Goal: Book appointment/travel/reservation

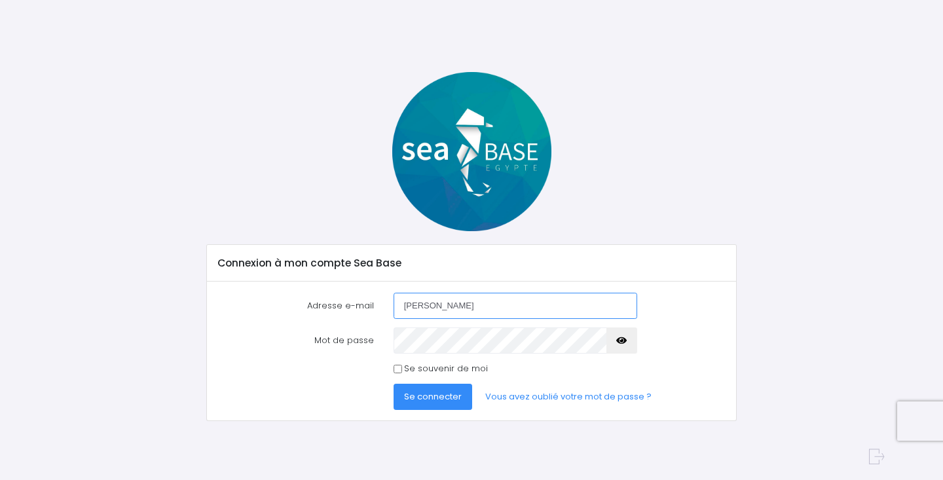
drag, startPoint x: 429, startPoint y: 304, endPoint x: 378, endPoint y: 303, distance: 51.1
click at [378, 303] on div "Adresse e-mail jeff" at bounding box center [472, 306] width 528 height 26
paste input "delorme@orange.fr"
type input "jeffdelorme@orange.fr"
click at [620, 340] on icon "button" at bounding box center [621, 340] width 10 height 0
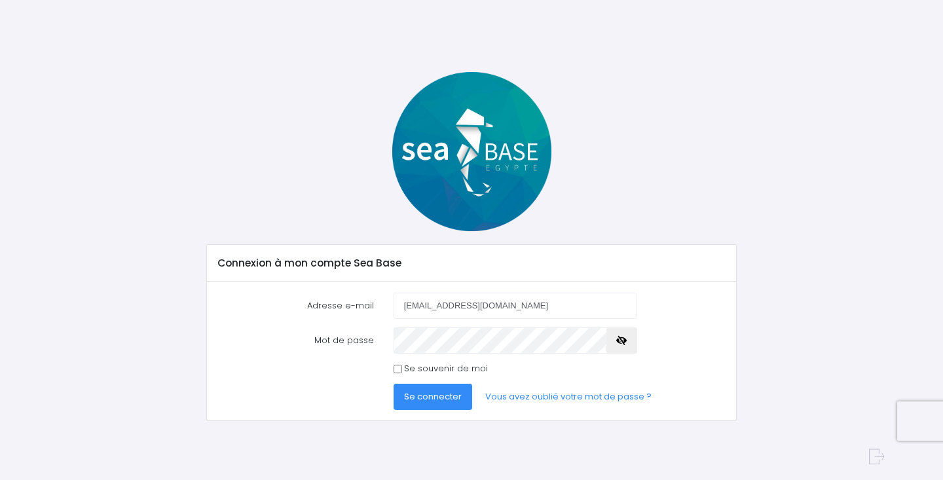
click at [412, 395] on span "Se connecter" at bounding box center [433, 396] width 58 height 12
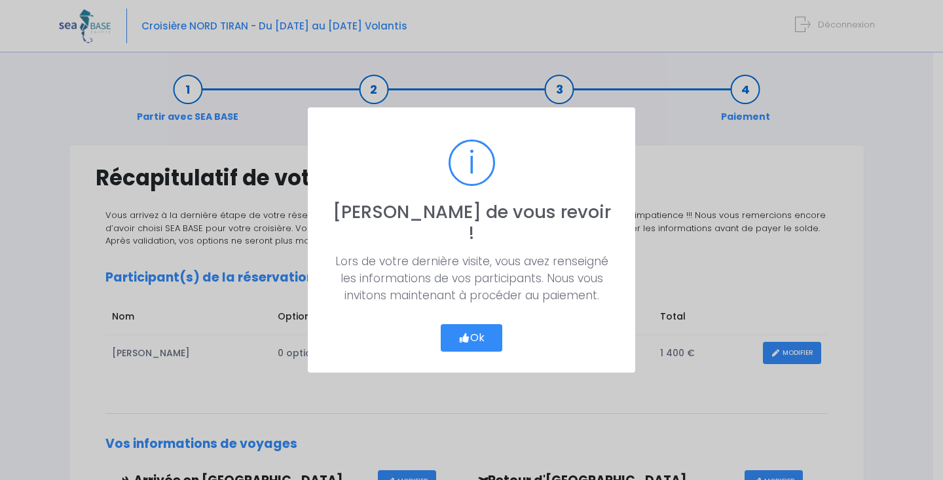
click at [481, 329] on button "Ok" at bounding box center [472, 337] width 62 height 27
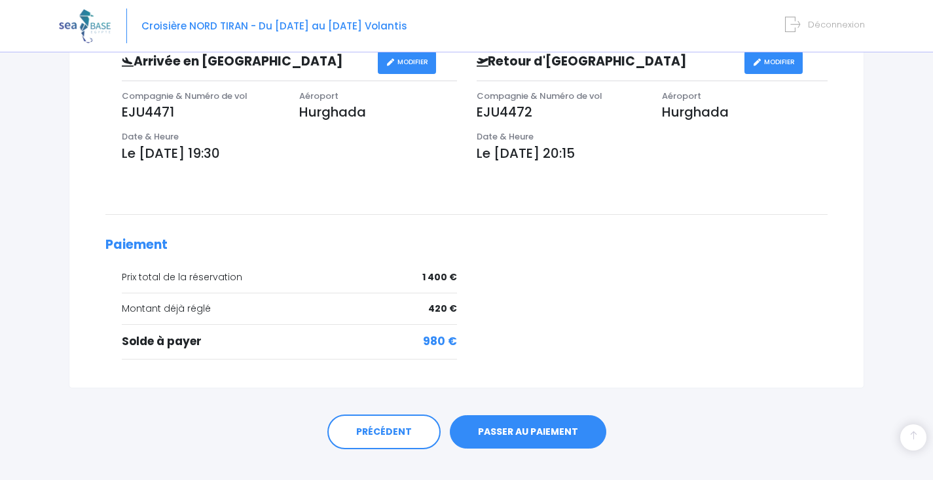
scroll to position [396, 0]
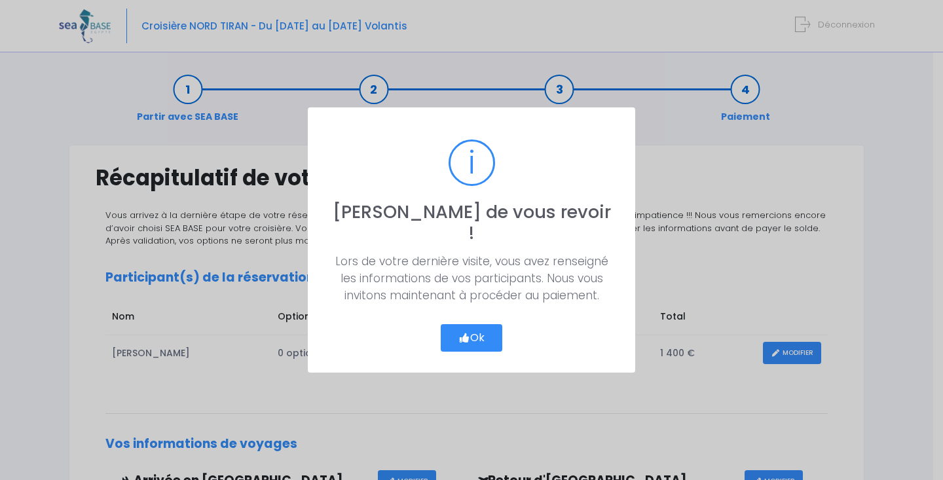
click at [475, 326] on button "Ok" at bounding box center [472, 337] width 62 height 27
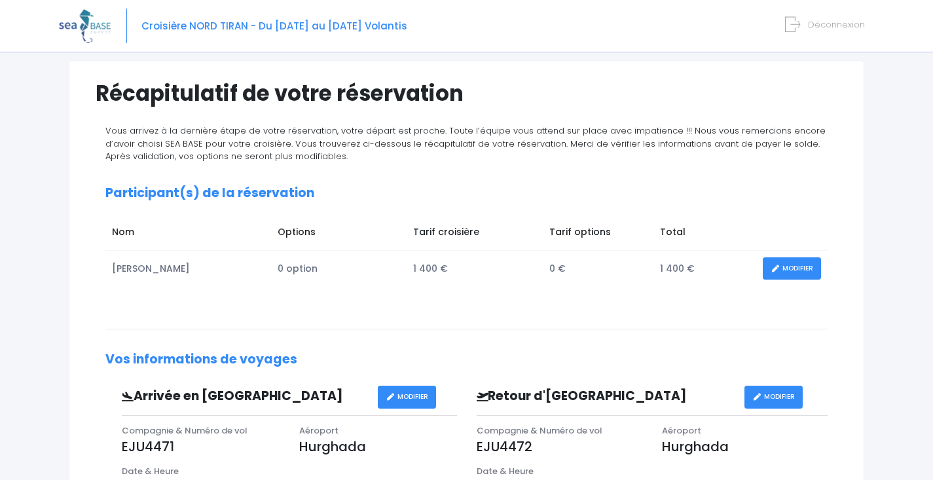
scroll to position [68, 0]
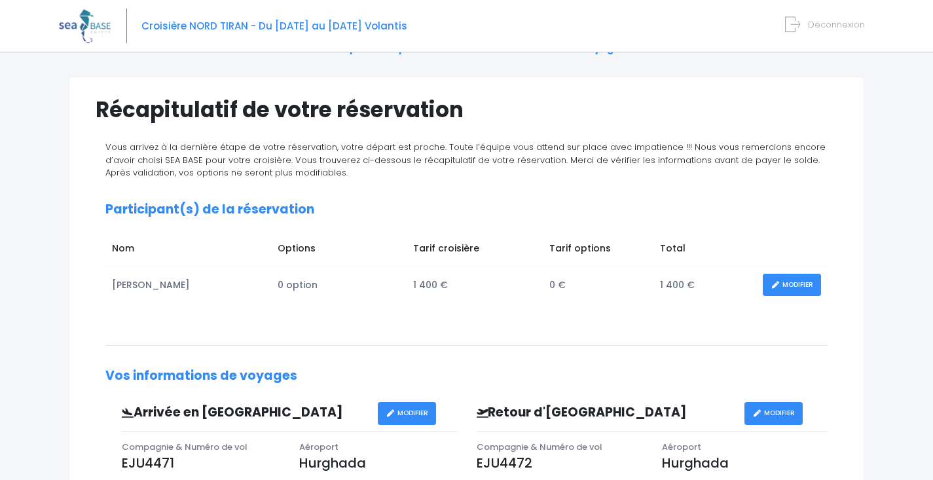
click at [814, 26] on span "Déconnexion" at bounding box center [836, 24] width 57 height 12
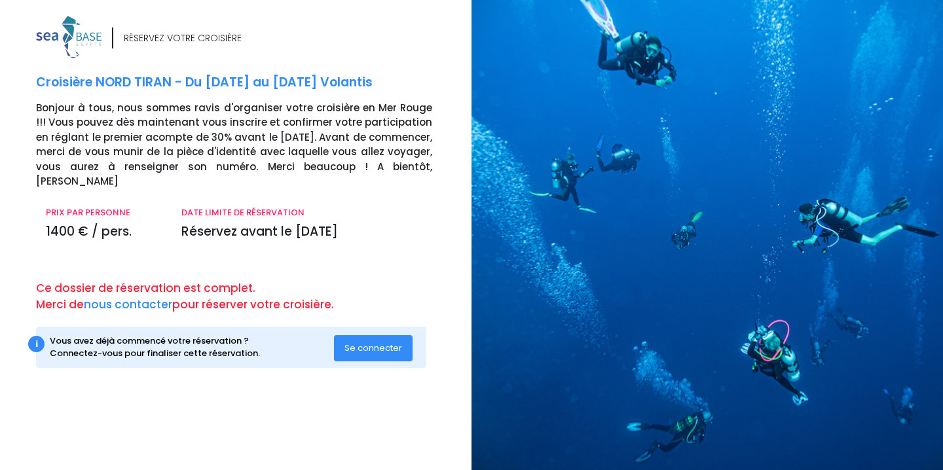
click at [395, 342] on span "Se connecter" at bounding box center [373, 348] width 58 height 12
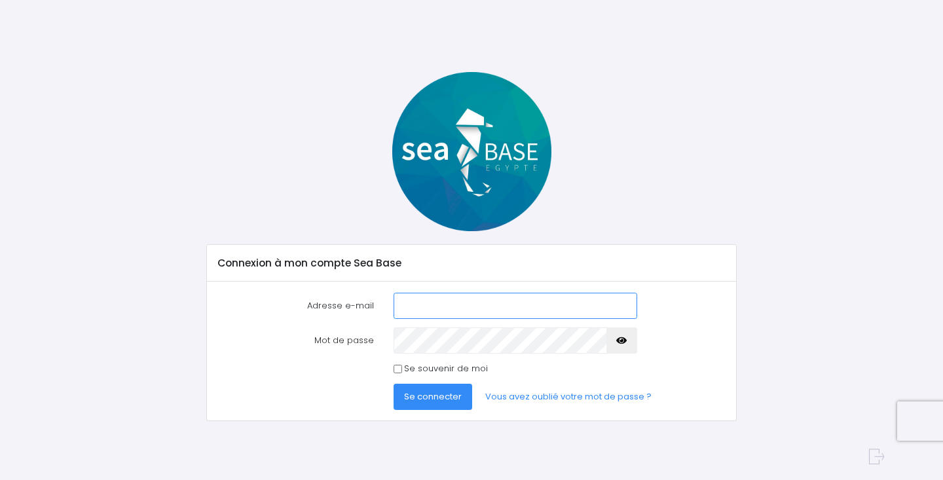
type input "lionelcouzon@yahoo.fr"
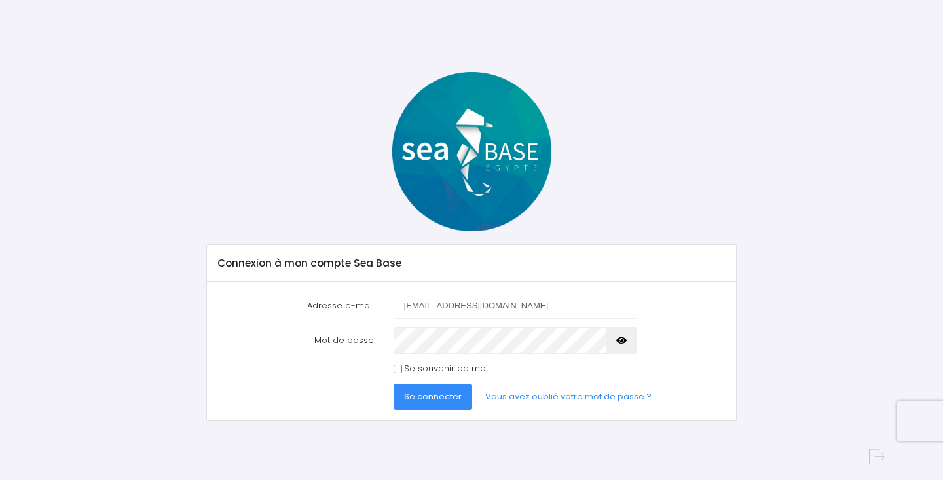
click at [442, 394] on span "Se connecter" at bounding box center [433, 396] width 58 height 12
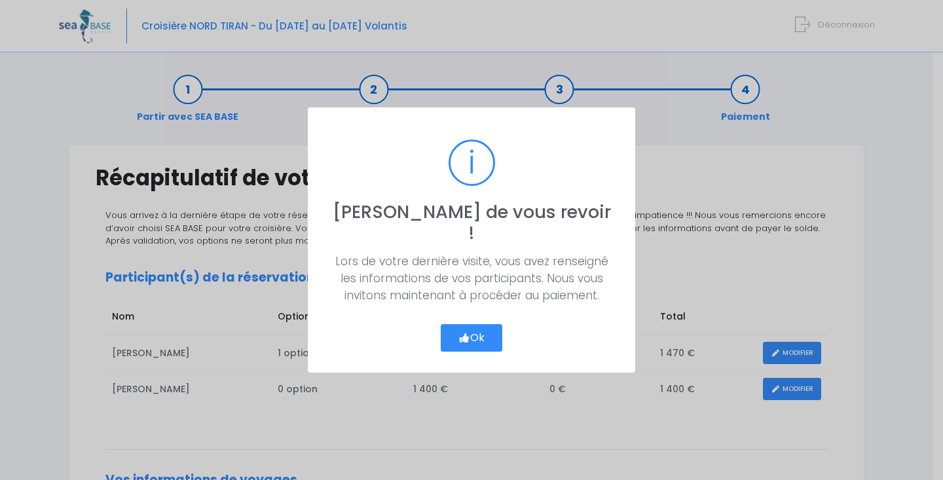
click at [466, 338] on icon "button" at bounding box center [464, 338] width 12 height 0
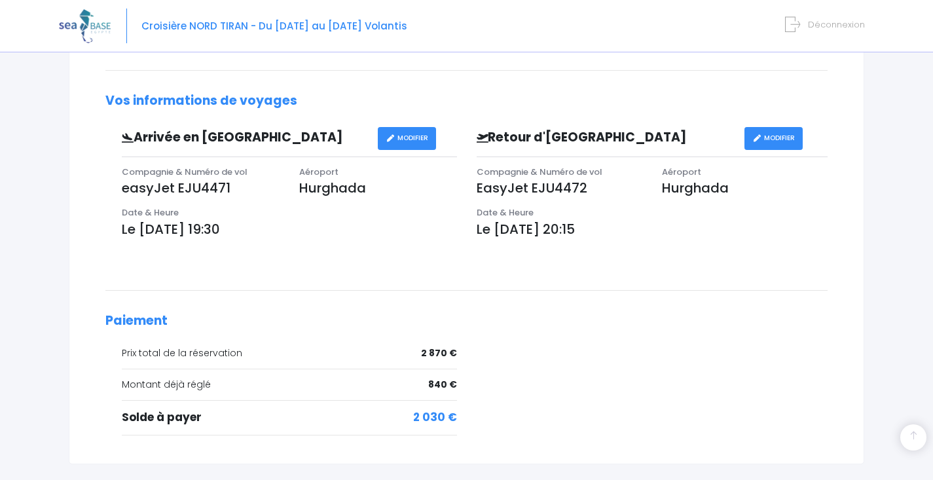
scroll to position [472, 0]
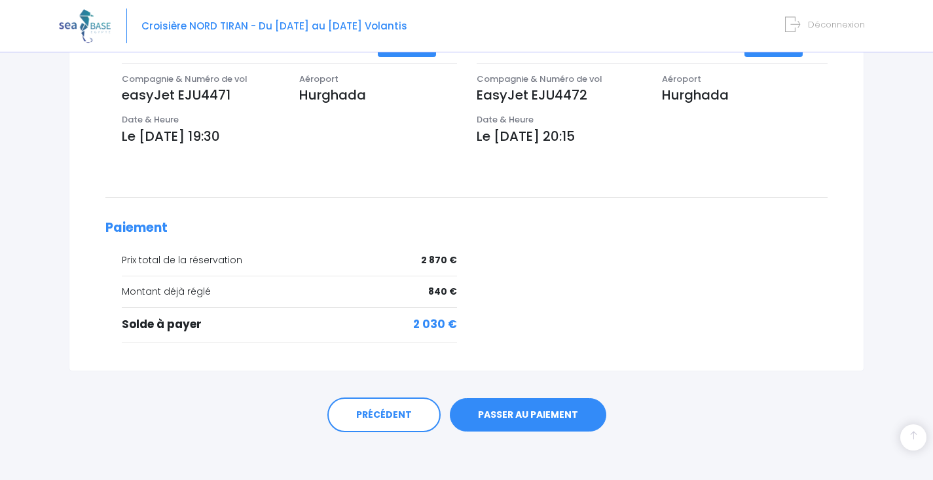
click at [507, 401] on link "PASSER AU PAIEMENT" at bounding box center [528, 415] width 156 height 34
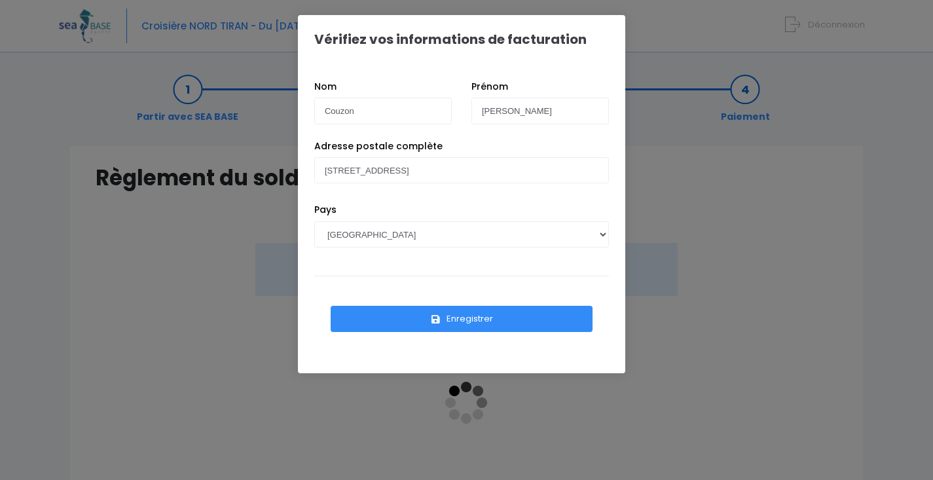
click at [461, 319] on button "Enregistrer" at bounding box center [462, 319] width 262 height 26
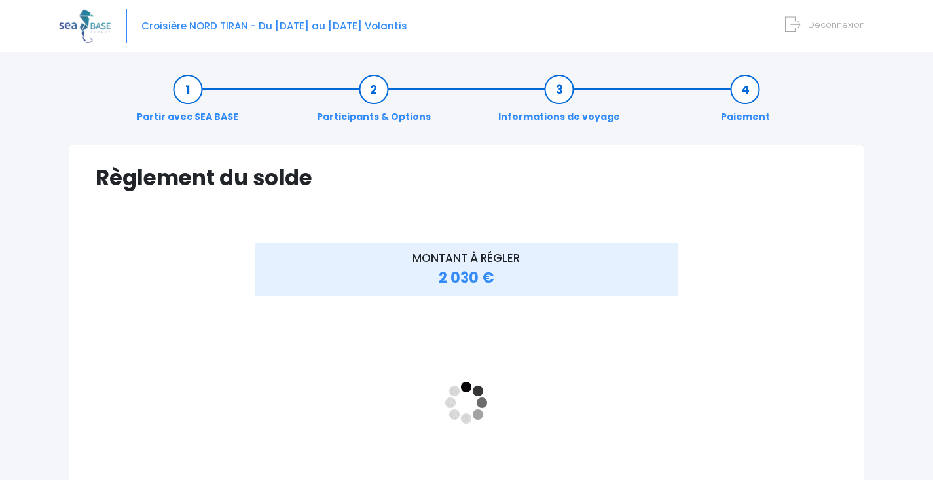
scroll to position [111, 0]
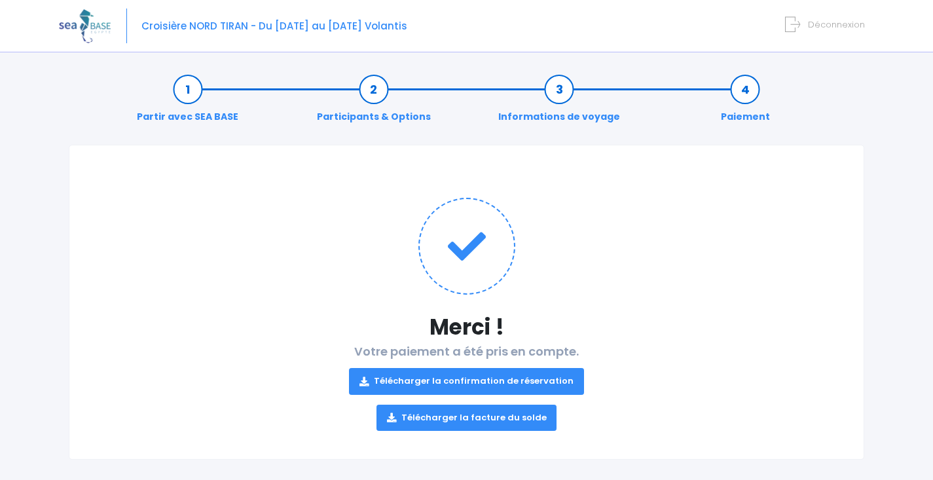
click at [483, 414] on link "Télécharger la facture du solde" at bounding box center [466, 418] width 181 height 26
click at [479, 374] on link "Télécharger la confirmation de réservation" at bounding box center [466, 381] width 235 height 26
click at [819, 27] on span "Déconnexion" at bounding box center [836, 24] width 57 height 12
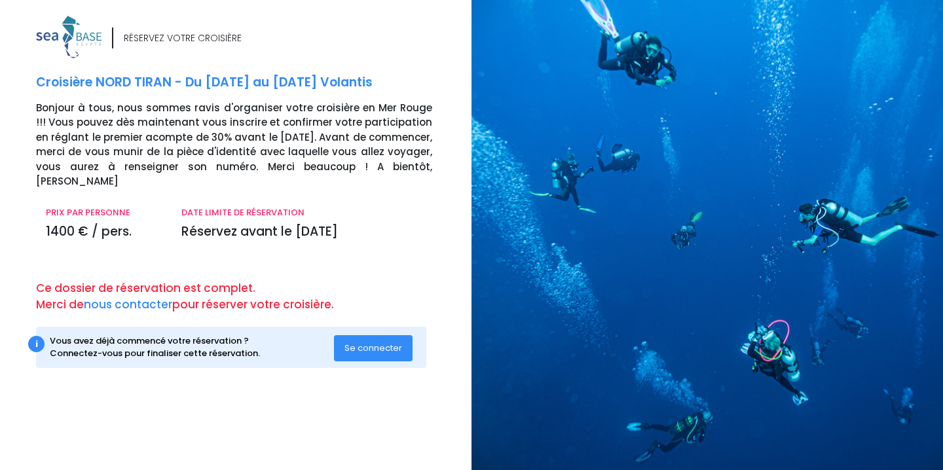
click at [373, 342] on span "Se connecter" at bounding box center [373, 348] width 58 height 12
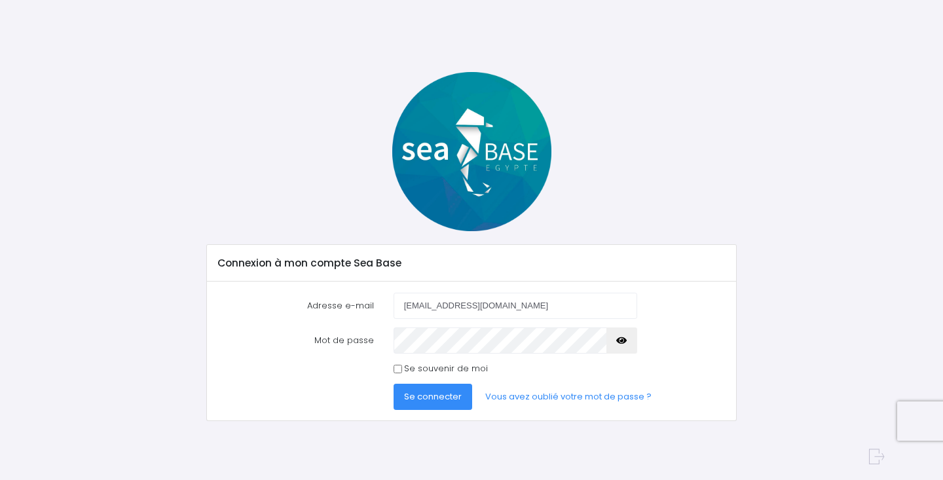
type input "[EMAIL_ADDRESS][DOMAIN_NAME]"
click at [438, 393] on span "Se connecter" at bounding box center [433, 396] width 58 height 12
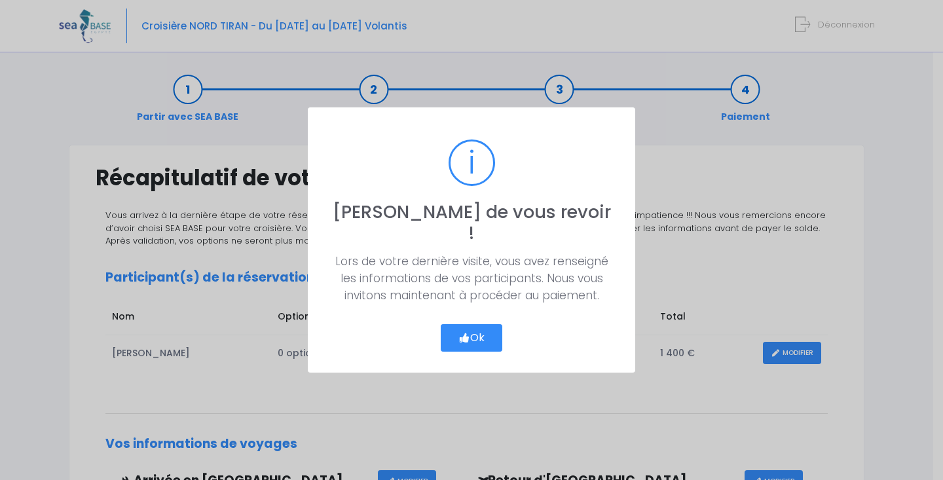
click at [474, 325] on button "Ok" at bounding box center [472, 337] width 62 height 27
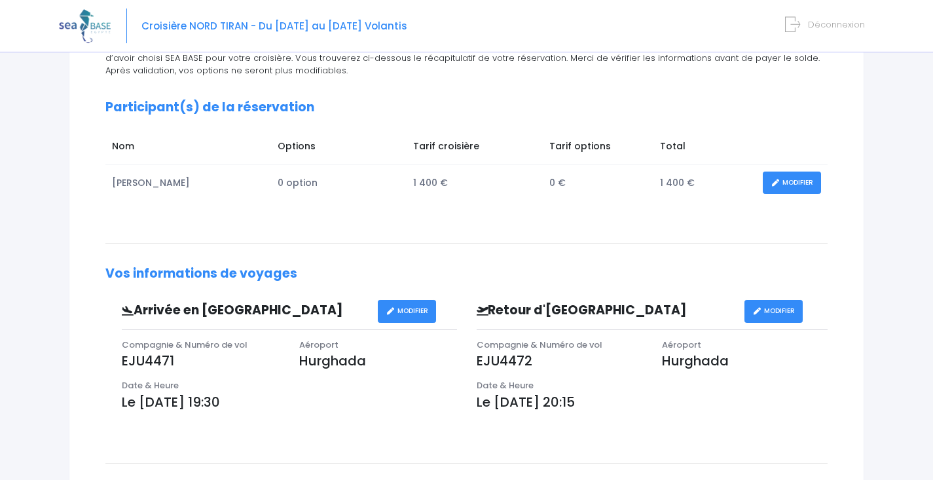
scroll to position [436, 0]
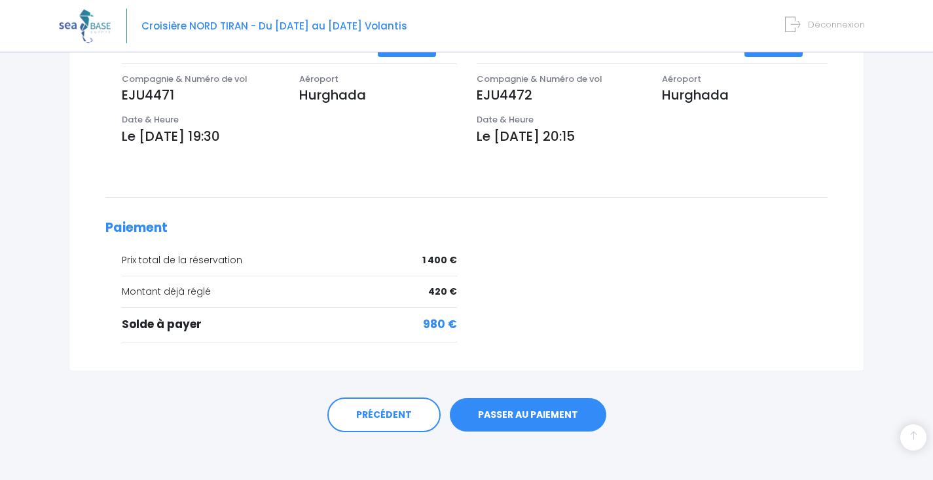
click at [526, 422] on link "PASSER AU PAIEMENT" at bounding box center [528, 415] width 156 height 34
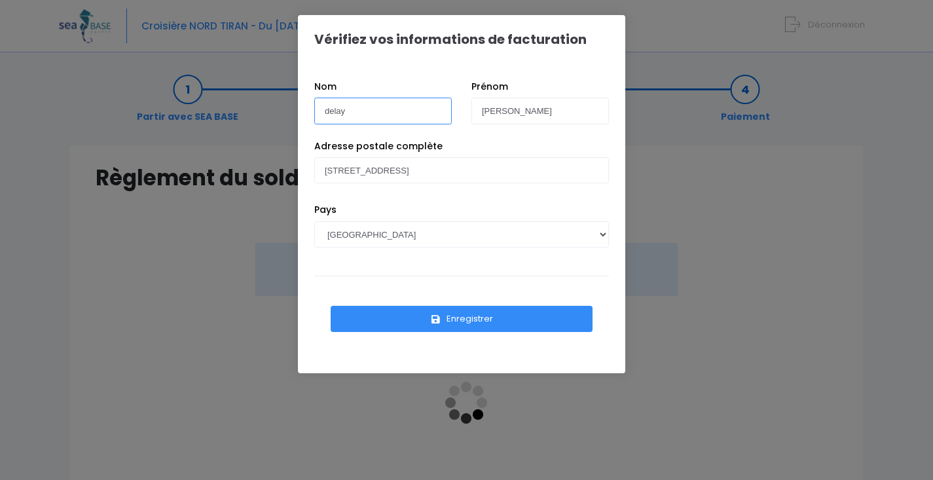
drag, startPoint x: 357, startPoint y: 116, endPoint x: 290, endPoint y: 111, distance: 67.0
type input "delorme"
drag, startPoint x: 522, startPoint y: 112, endPoint x: 479, endPoint y: 114, distance: 42.6
type input "Jean-François"
drag, startPoint x: 486, startPoint y: 170, endPoint x: 334, endPoint y: 167, distance: 152.6
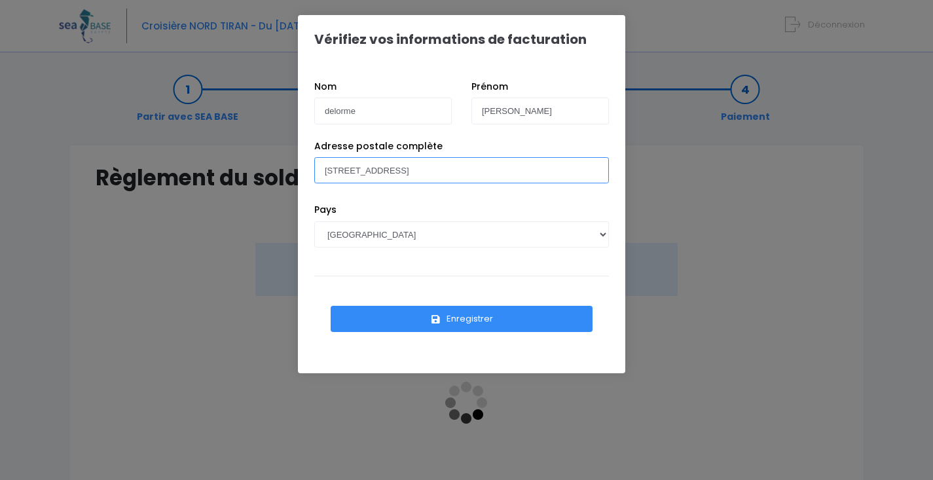
click at [355, 169] on input "10 allée du colombier 42600 montbrison" at bounding box center [461, 170] width 295 height 26
drag, startPoint x: 401, startPoint y: 170, endPoint x: 278, endPoint y: 166, distance: 123.1
click at [278, 166] on div "Vérifiez vos informations de facturation Nom delorme Prénom Jean-François Pays …" at bounding box center [466, 240] width 933 height 480
click at [333, 175] on input "10 allée du colombier 42600 montbrison" at bounding box center [461, 170] width 295 height 26
click at [405, 170] on input "10 allée du colombier 42600 montbrison" at bounding box center [461, 170] width 295 height 26
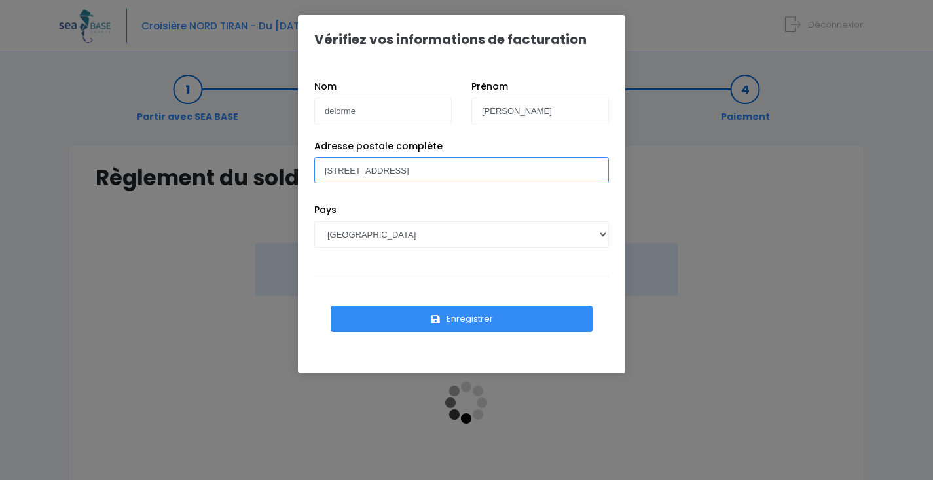
click at [335, 172] on input "10 allée des 4 Saisons 42600 montbrison" at bounding box center [461, 170] width 295 height 26
type input "5 allée des 4 Saisons 42600 montbrison"
drag, startPoint x: 329, startPoint y: 111, endPoint x: 351, endPoint y: 156, distance: 50.4
click at [329, 112] on input "delorme" at bounding box center [382, 111] width 137 height 26
type input "Delorme"
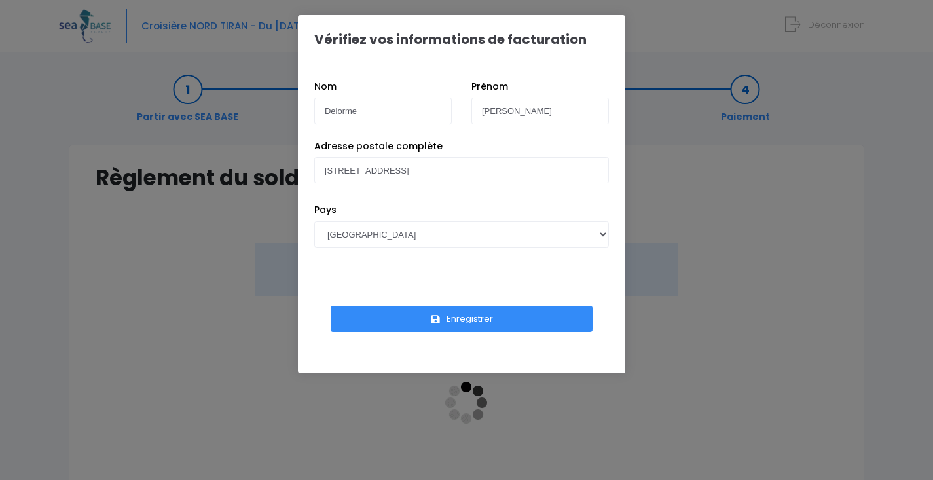
click at [454, 318] on button "Enregistrer" at bounding box center [462, 319] width 262 height 26
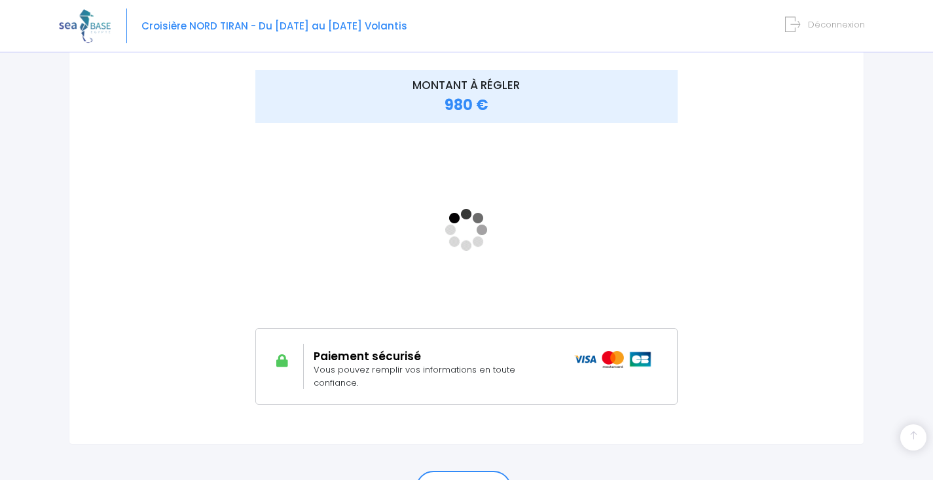
scroll to position [249, 0]
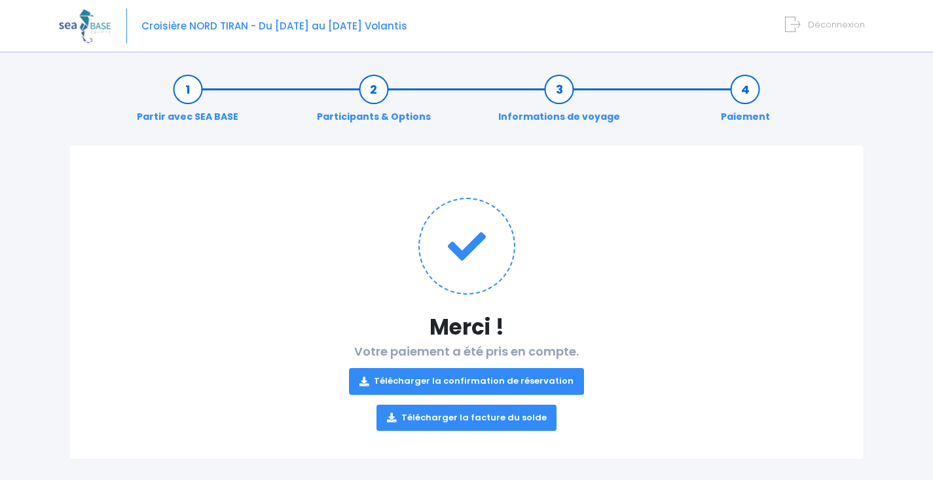
click at [472, 376] on link "Télécharger la confirmation de réservation" at bounding box center [466, 381] width 235 height 26
click at [468, 416] on link "Télécharger la facture du solde" at bounding box center [466, 418] width 181 height 26
